Goal: Information Seeking & Learning: Learn about a topic

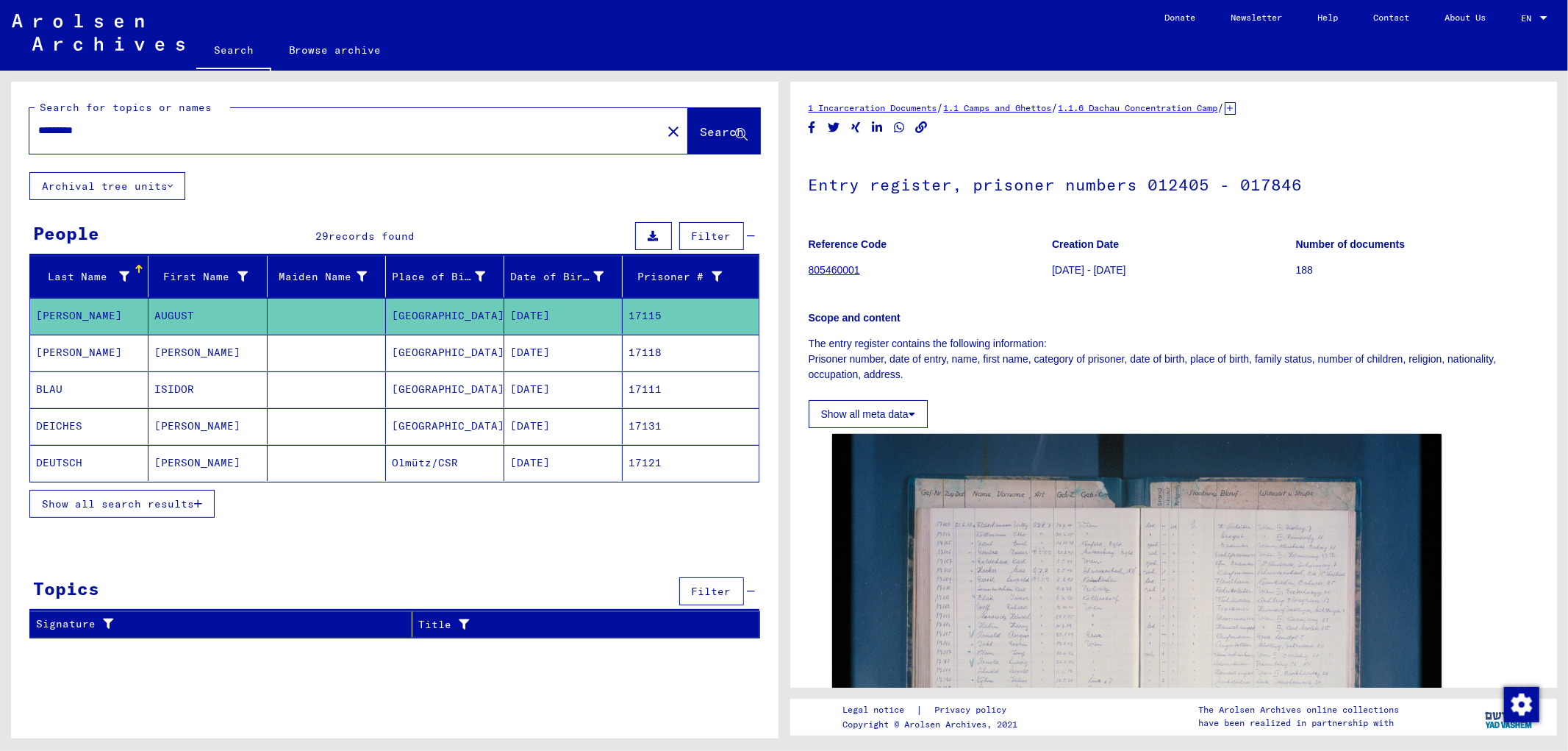
click at [781, 408] on button "Show all meta data" at bounding box center [868, 414] width 119 height 28
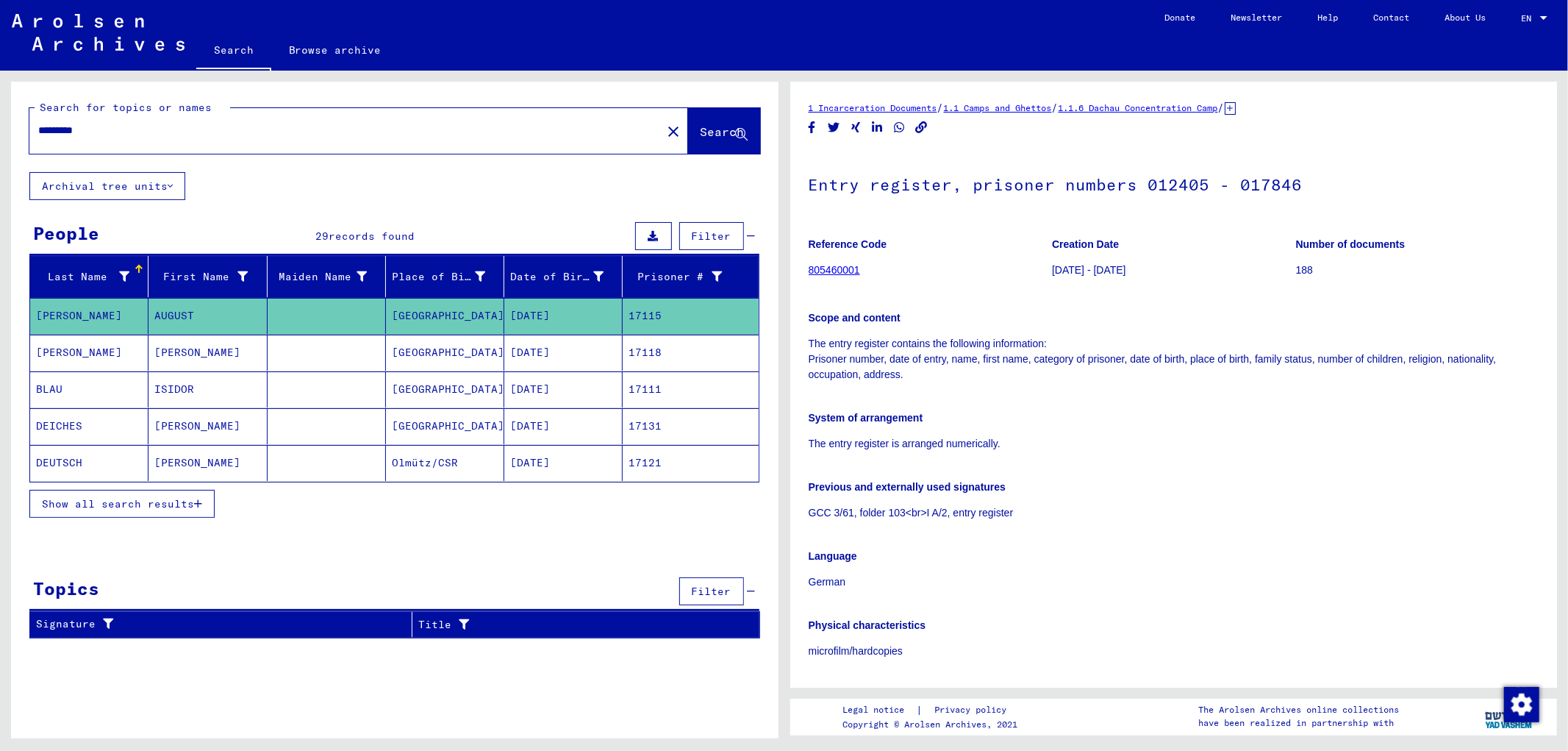
click at [781, 272] on link "805460001" at bounding box center [834, 270] width 52 height 12
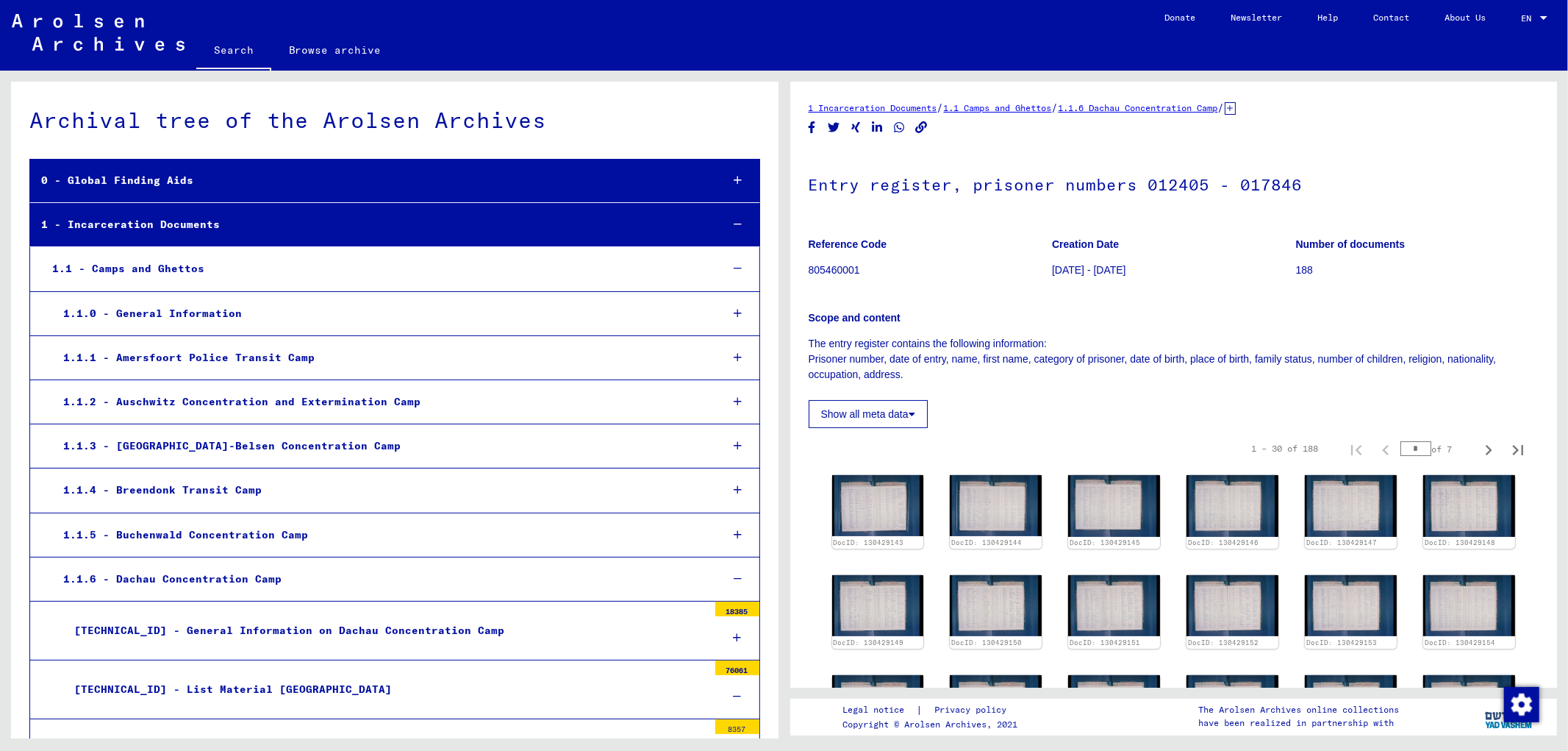
scroll to position [569, 0]
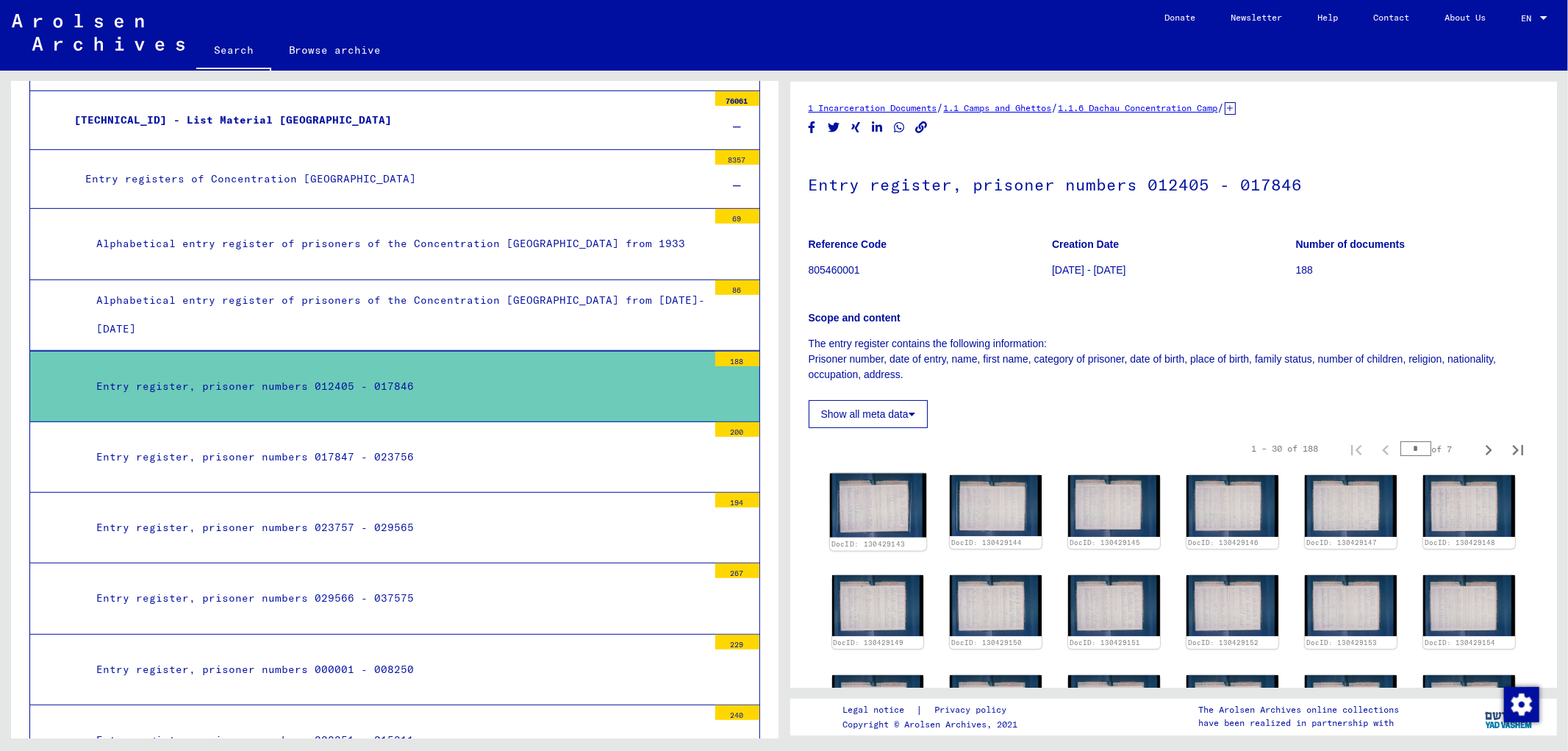
click at [781, 502] on img at bounding box center [877, 505] width 96 height 64
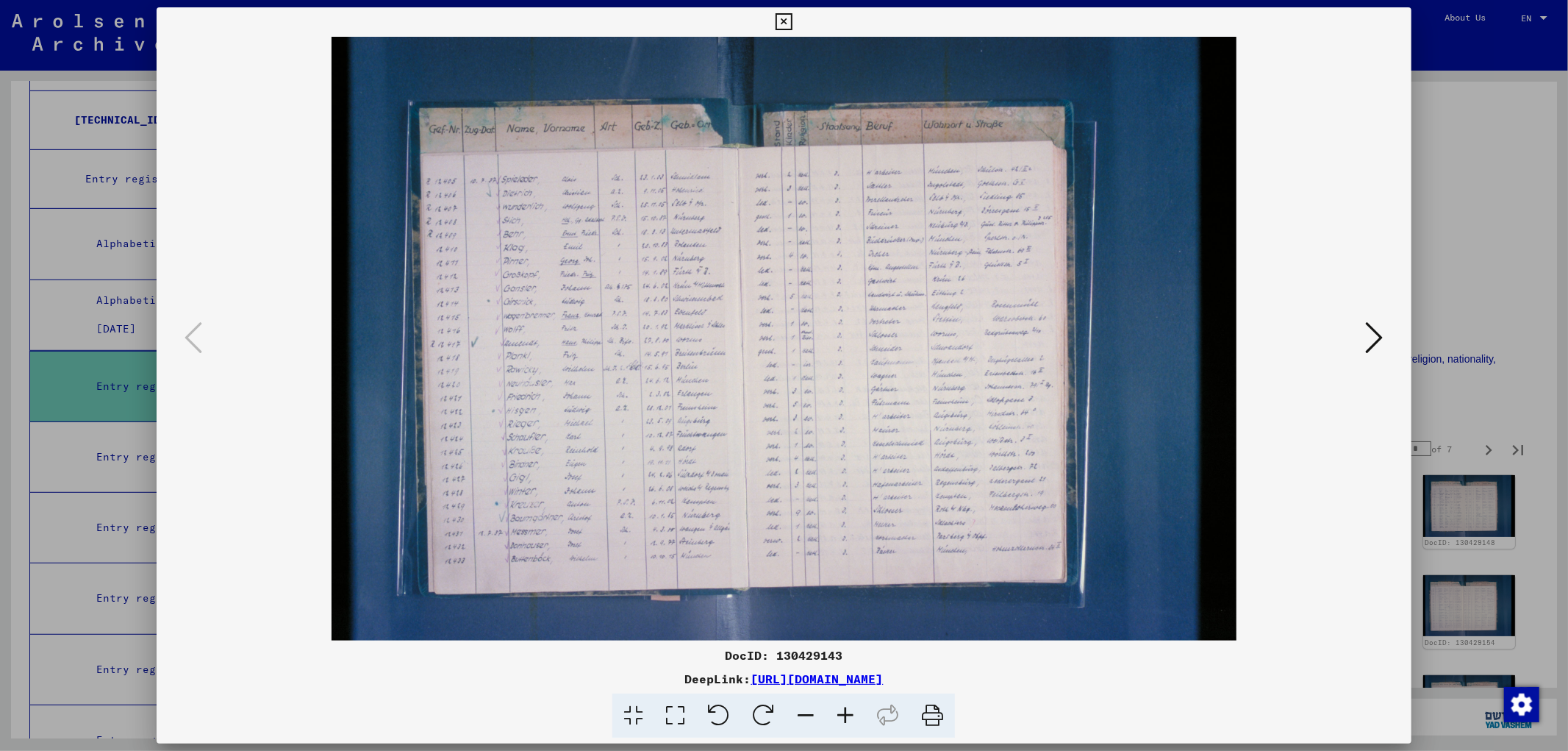
click at [781, 725] on icon at bounding box center [845, 716] width 40 height 45
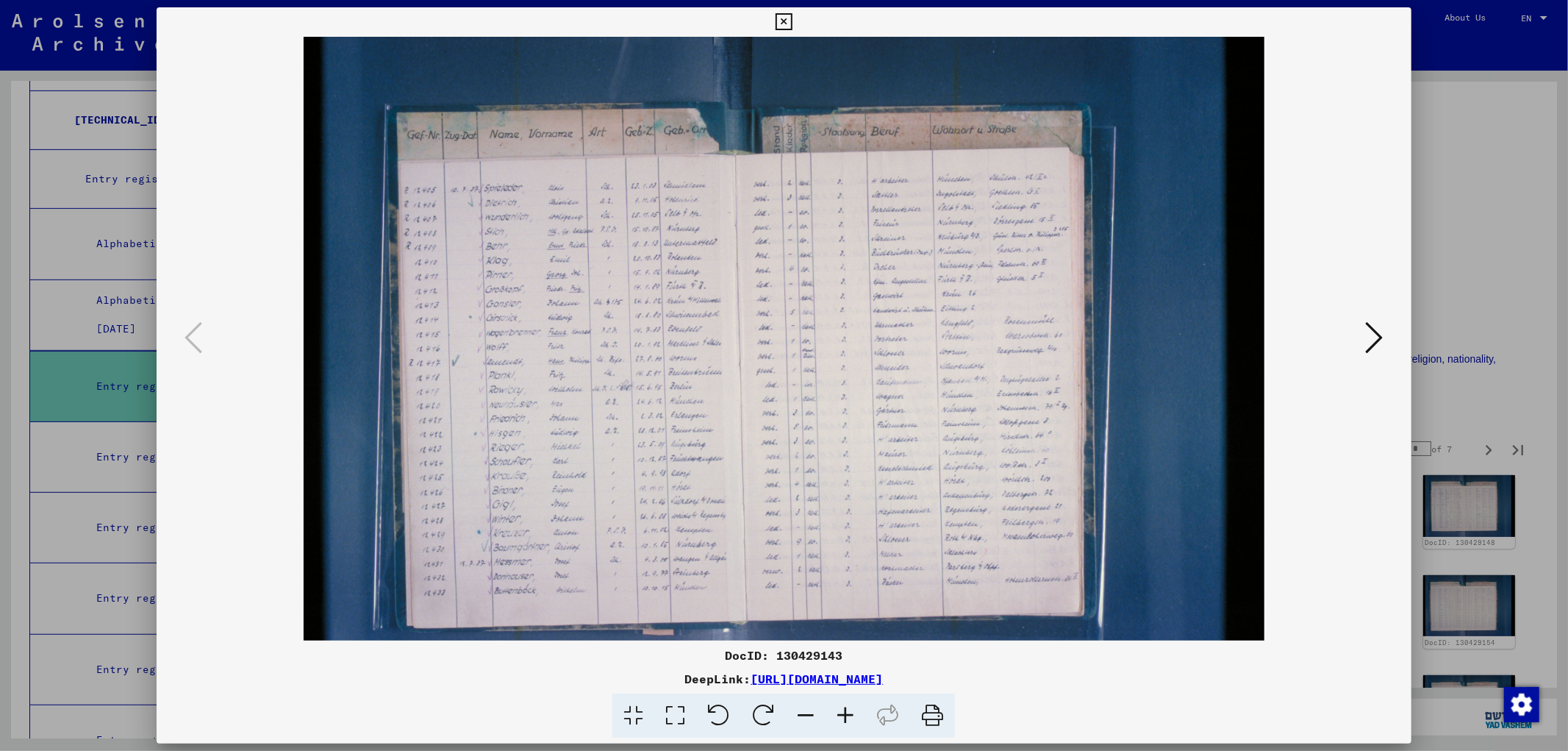
click at [781, 725] on icon at bounding box center [845, 716] width 40 height 45
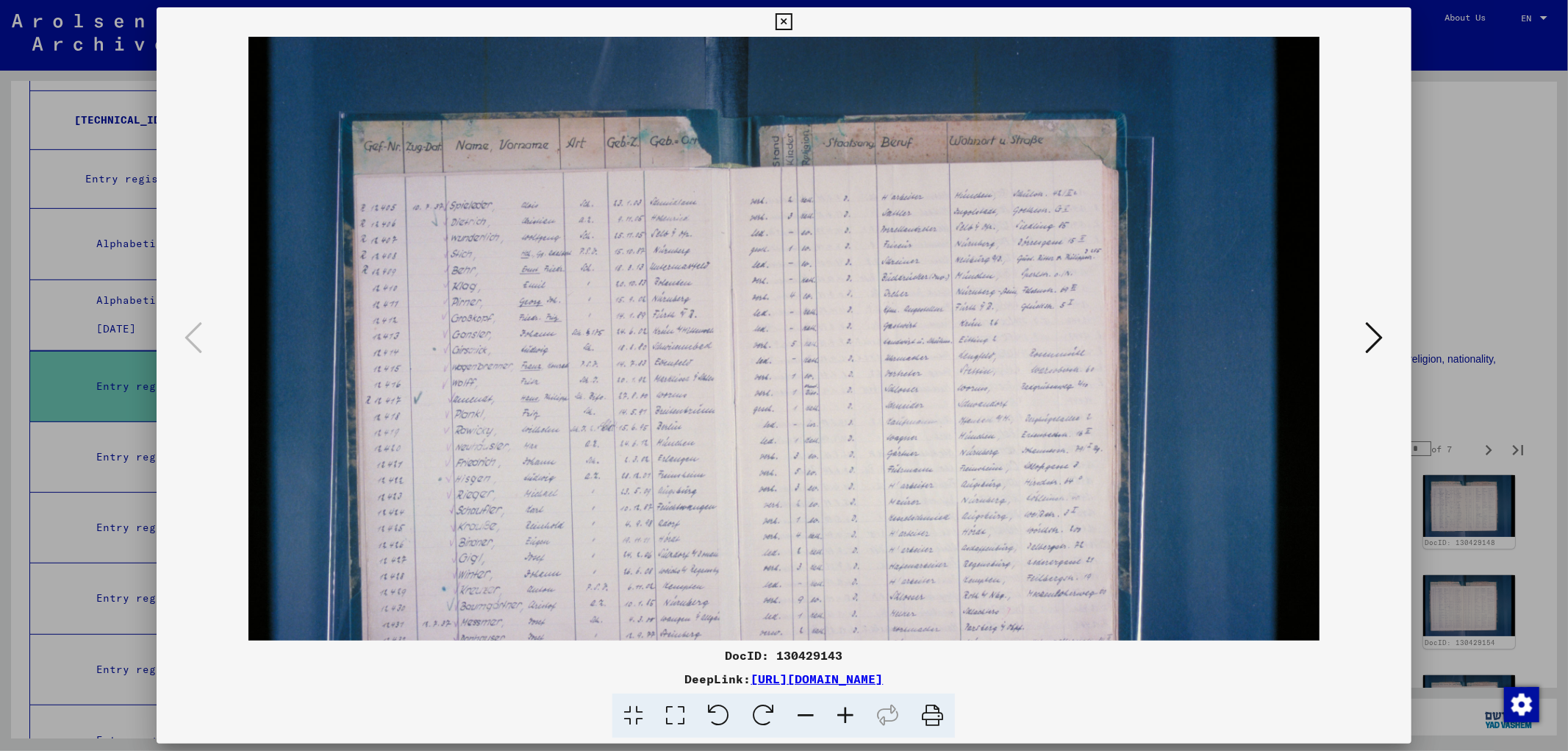
click at [781, 725] on icon at bounding box center [845, 716] width 40 height 45
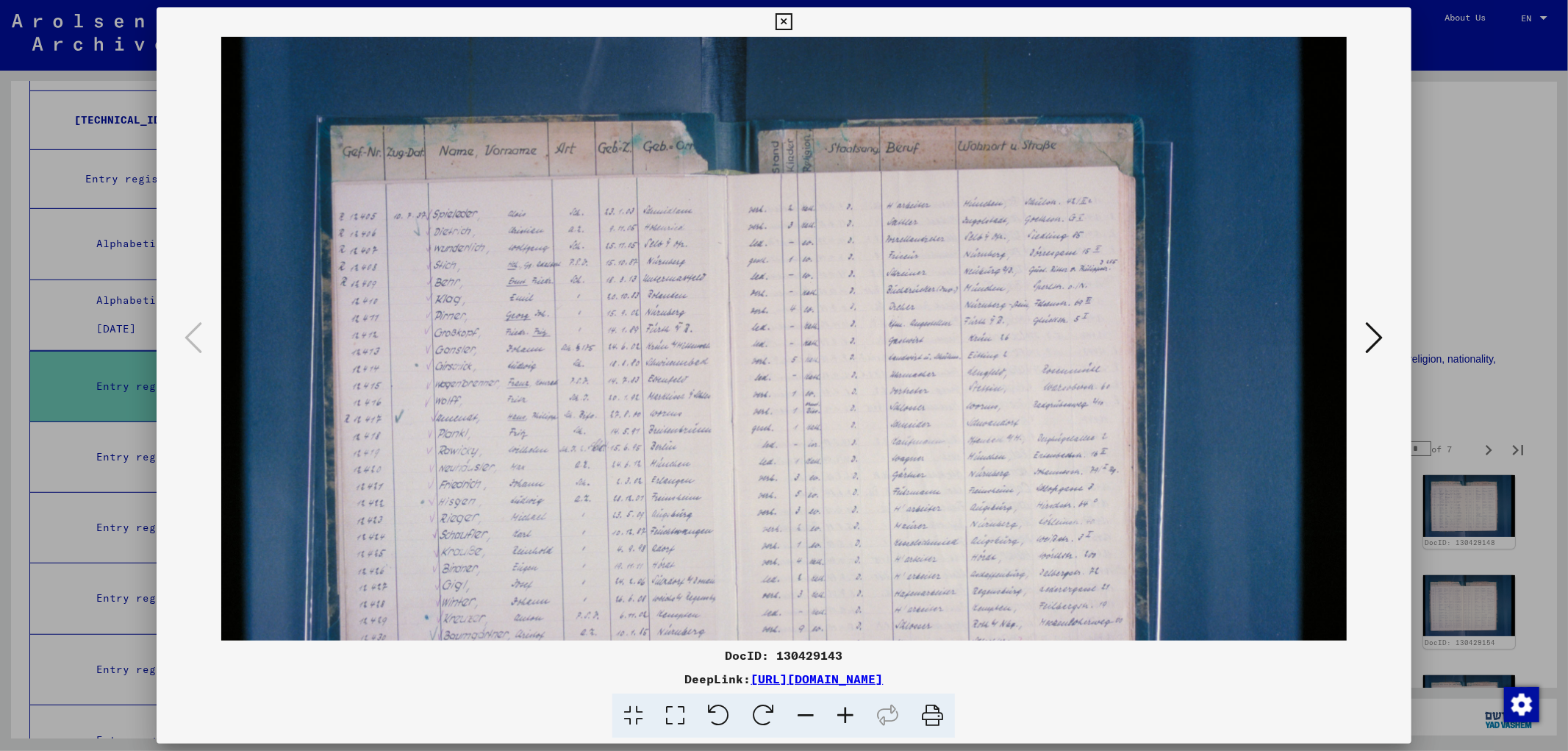
click at [781, 725] on icon at bounding box center [845, 716] width 40 height 45
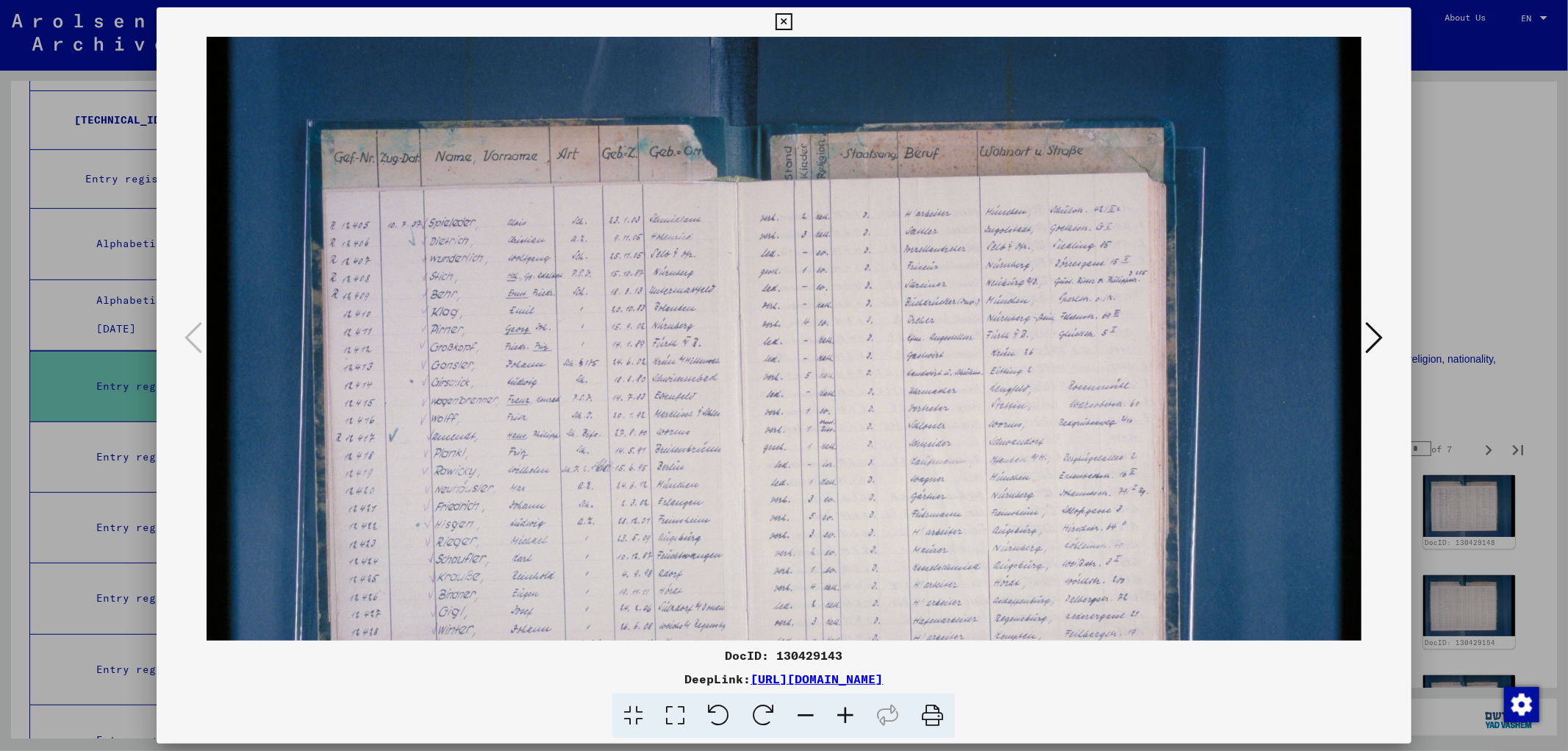
click at [781, 725] on icon at bounding box center [845, 716] width 40 height 45
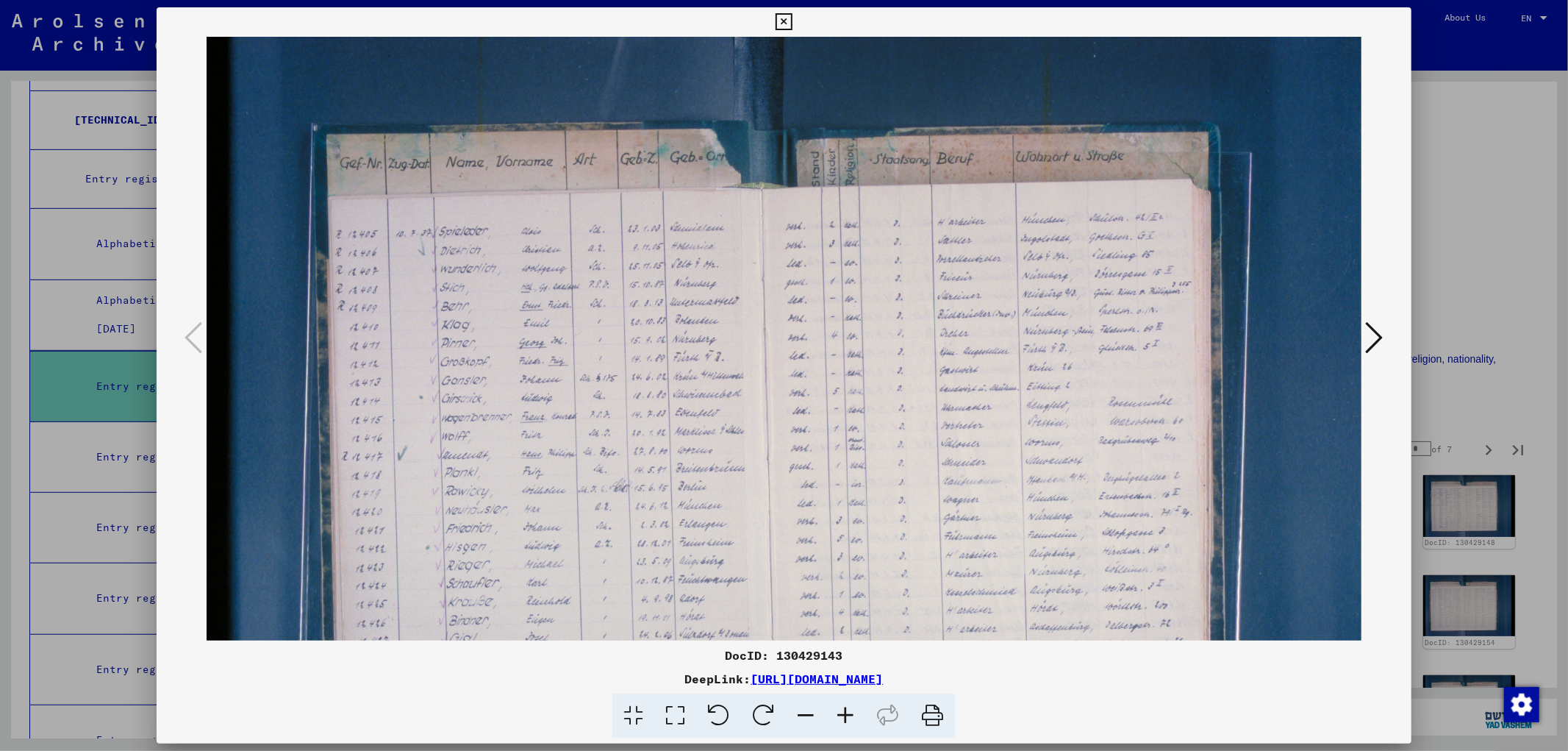
click at [781, 725] on icon at bounding box center [845, 716] width 40 height 45
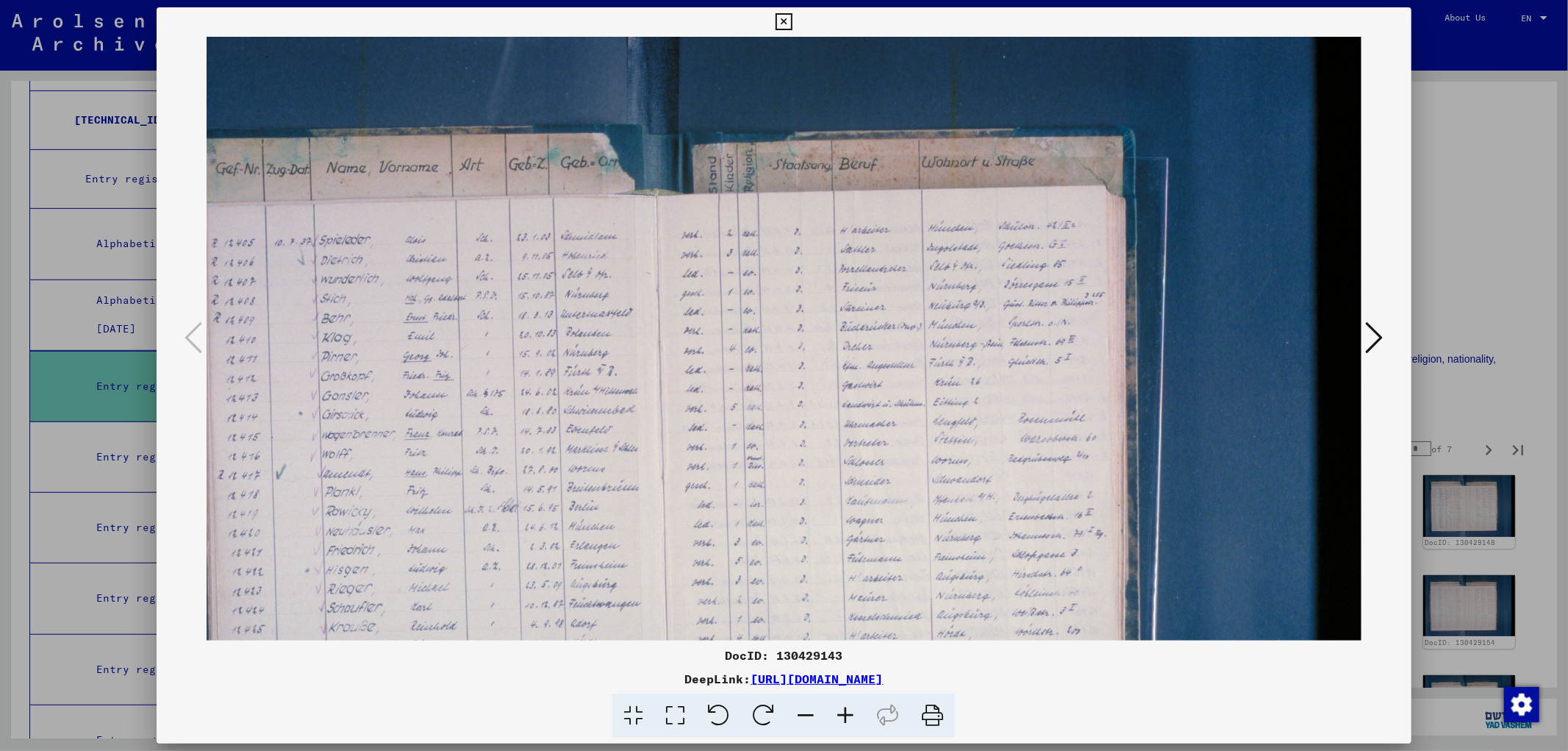
scroll to position [0, 134]
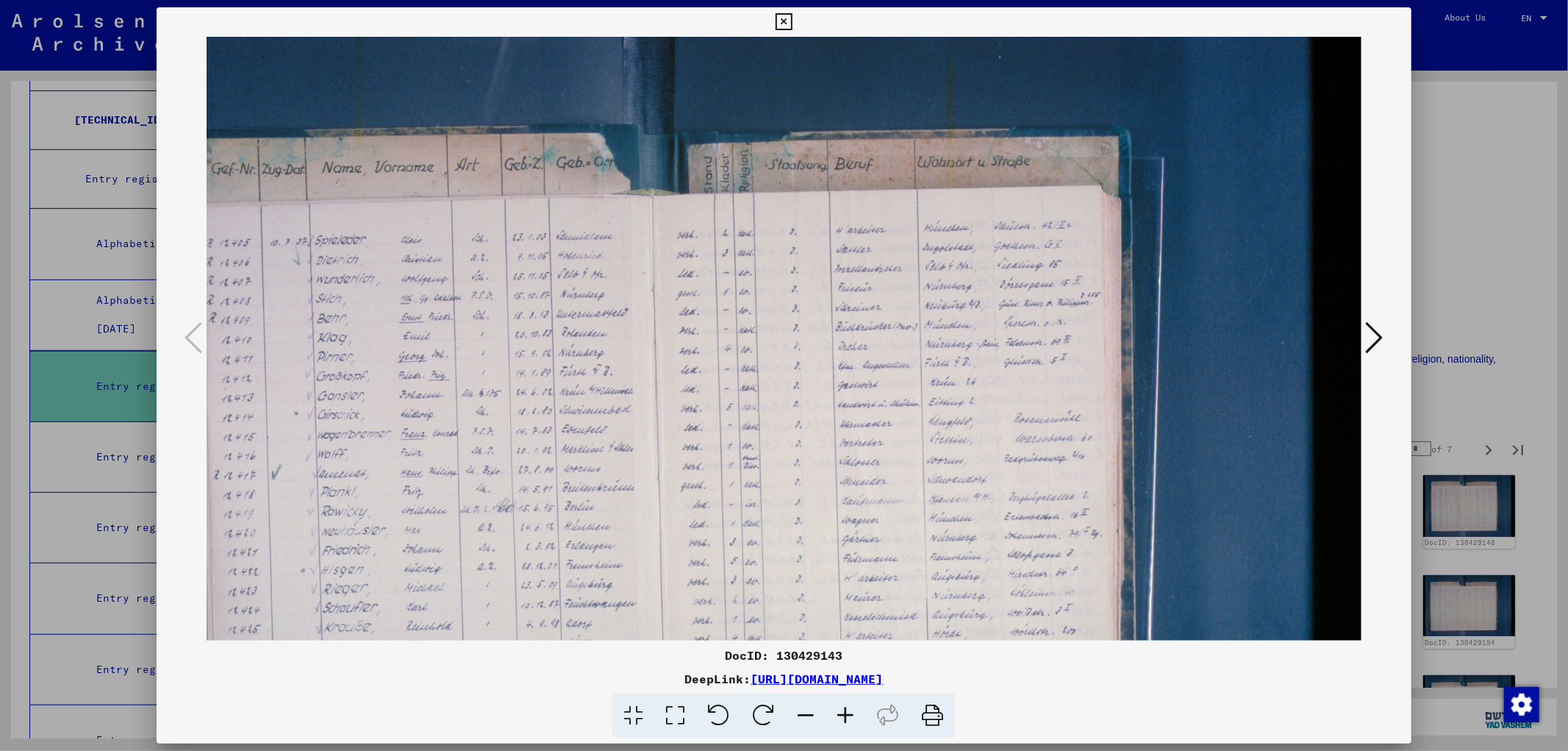
drag, startPoint x: 798, startPoint y: 358, endPoint x: 700, endPoint y: 363, distance: 98.1
click at [700, 363] on img at bounding box center [718, 467] width 1292 height 861
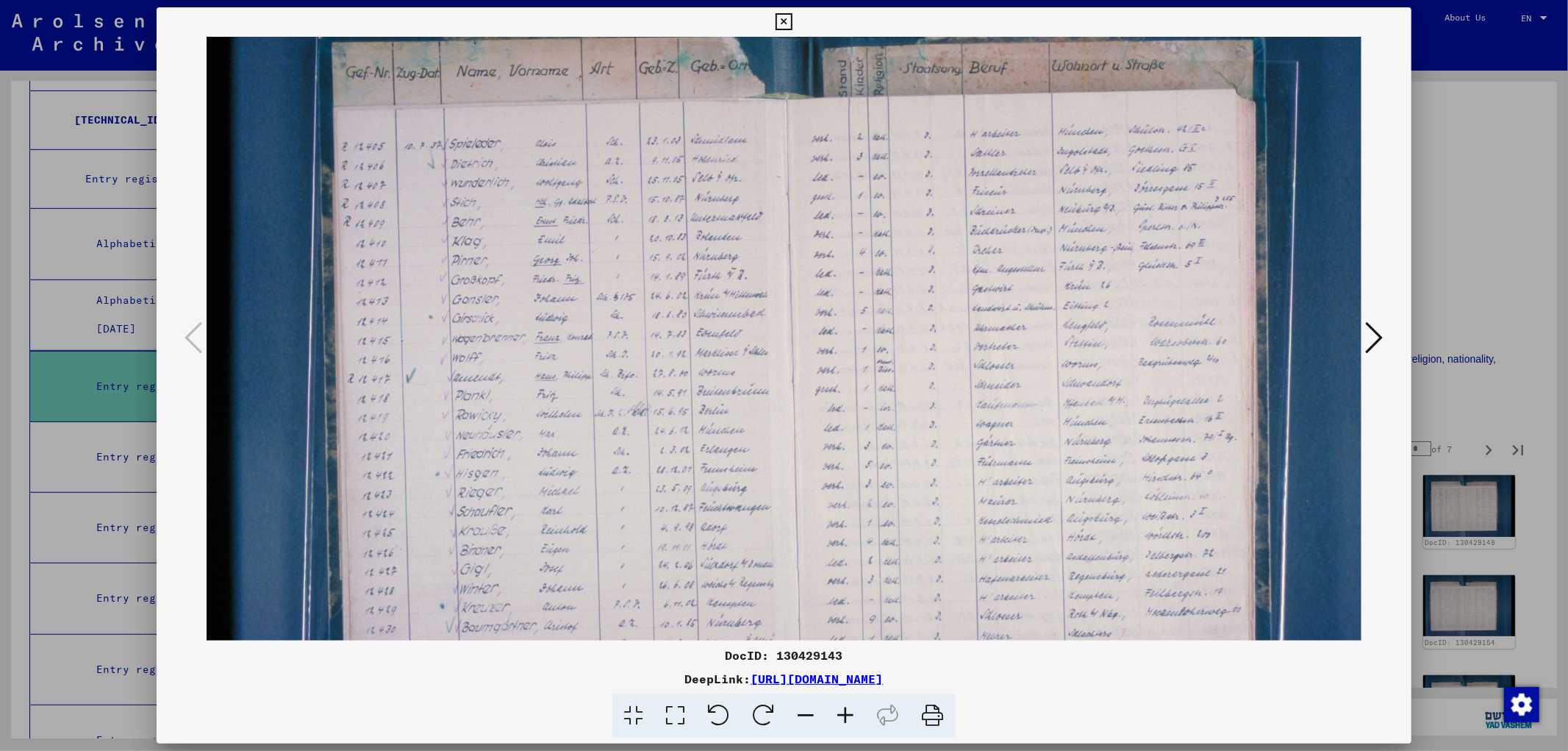
scroll to position [104, 0]
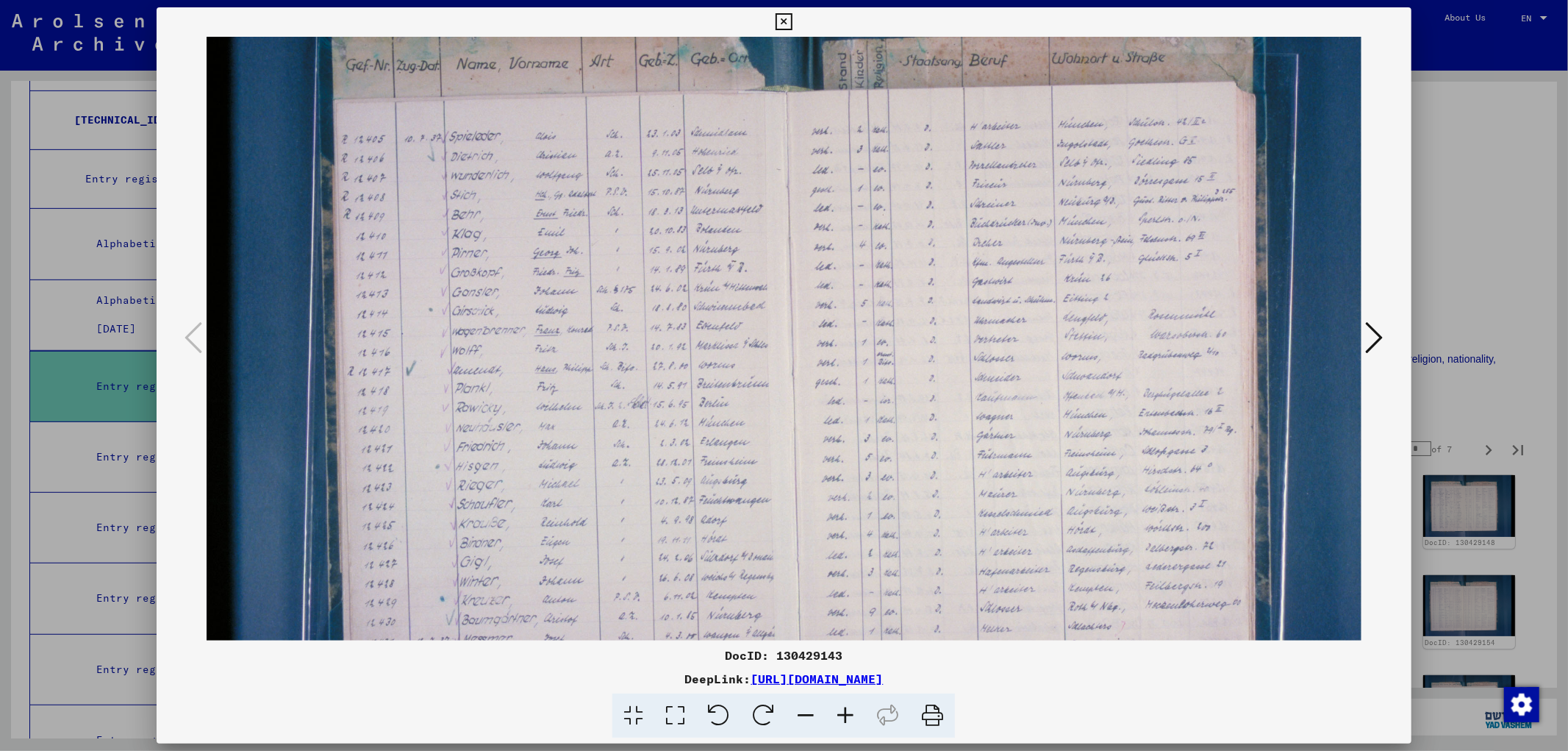
drag, startPoint x: 646, startPoint y: 401, endPoint x: 913, endPoint y: 314, distance: 280.8
click at [781, 314] on img at bounding box center [852, 363] width 1292 height 861
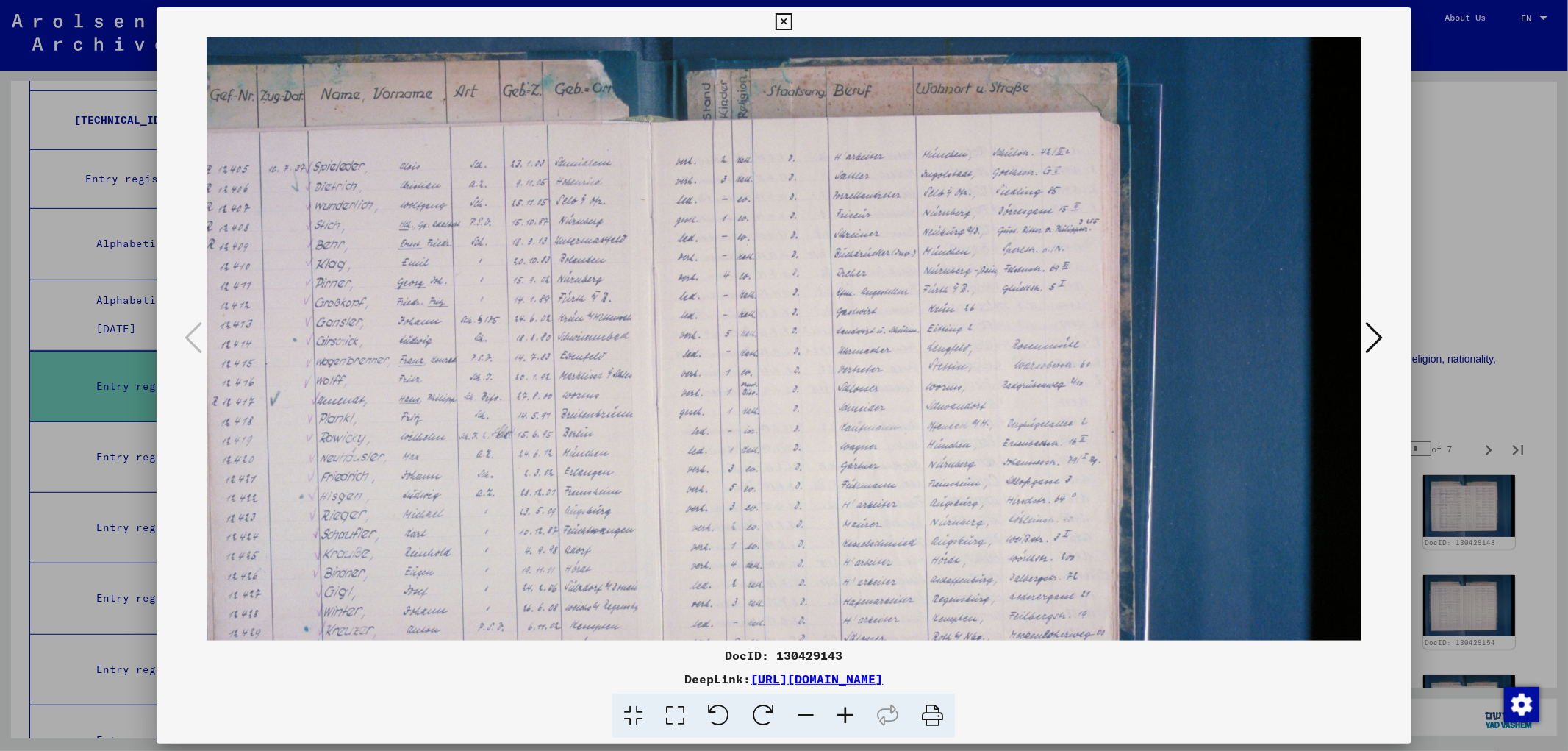
scroll to position [0, 136]
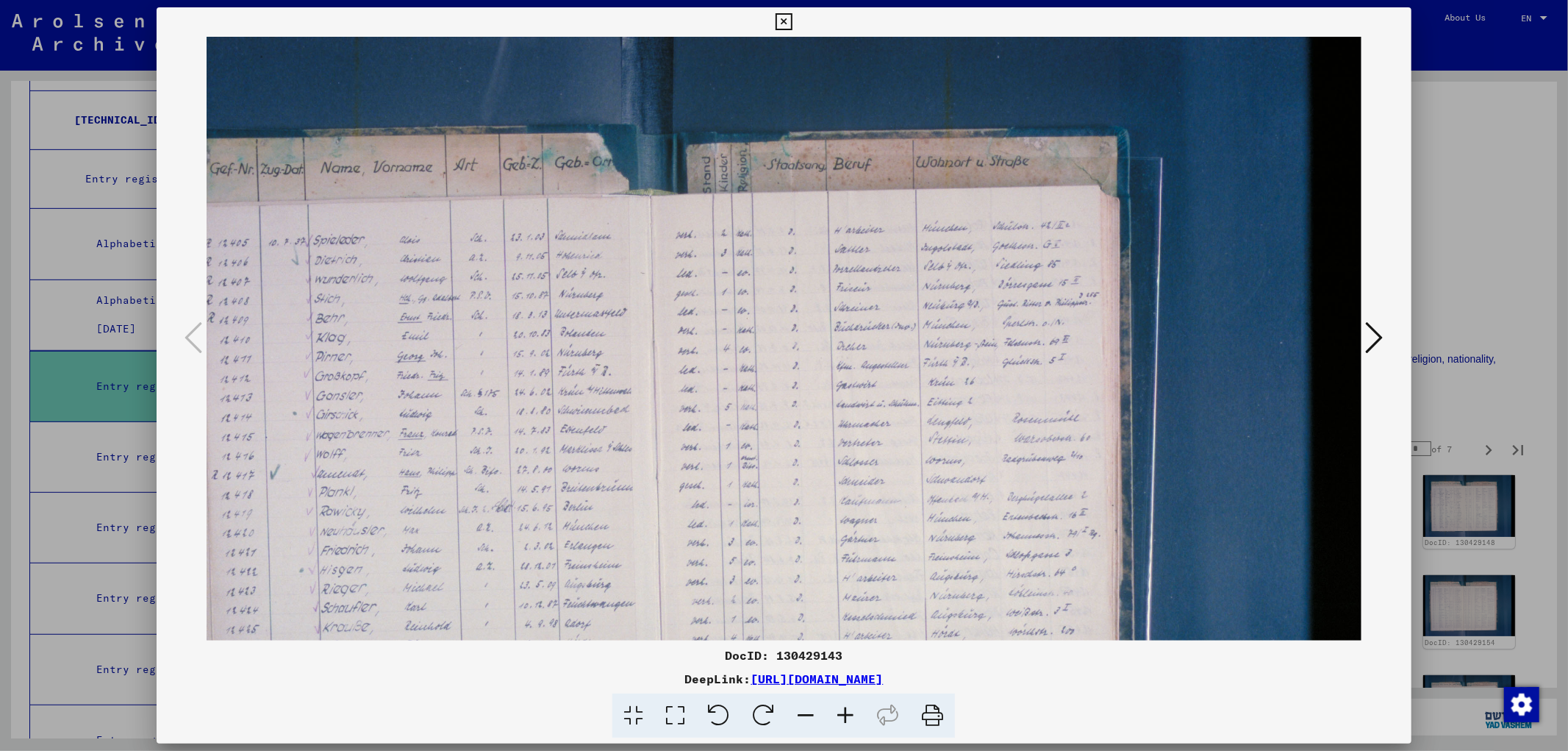
drag, startPoint x: 1124, startPoint y: 402, endPoint x: 742, endPoint y: 528, distance: 402.2
click at [742, 528] on img at bounding box center [716, 467] width 1292 height 861
click at [781, 224] on div at bounding box center [784, 376] width 1568 height 751
